Goal: Transaction & Acquisition: Purchase product/service

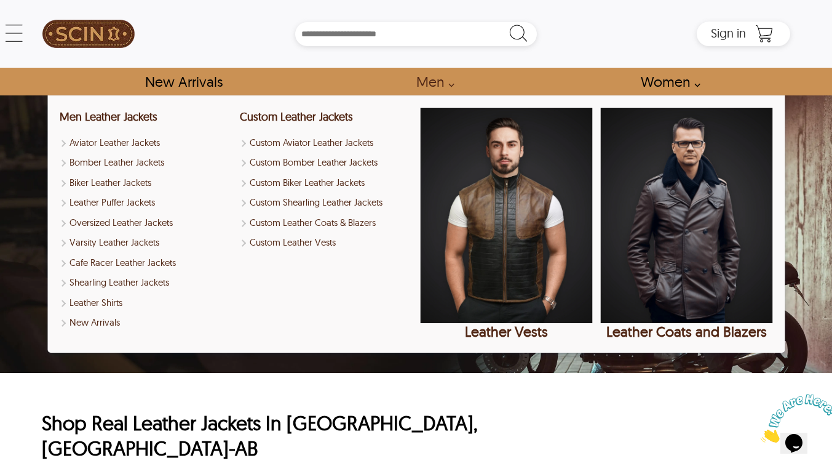
click at [437, 78] on link "Men" at bounding box center [431, 82] width 59 height 28
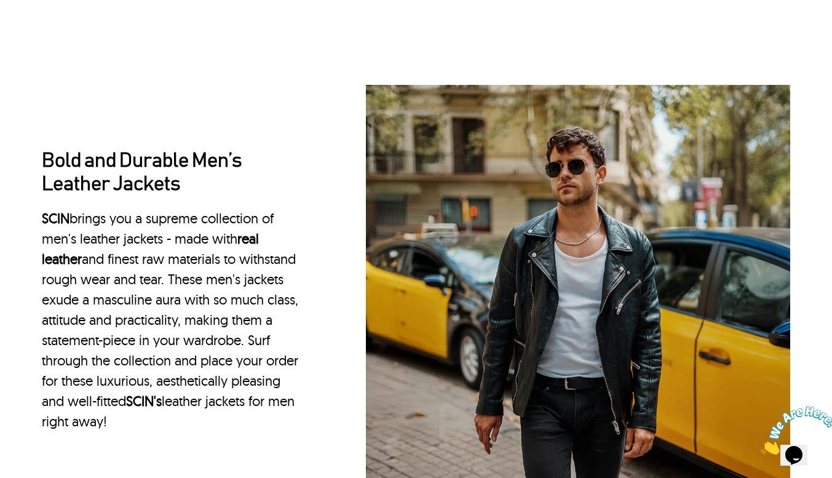
scroll to position [1142, 0]
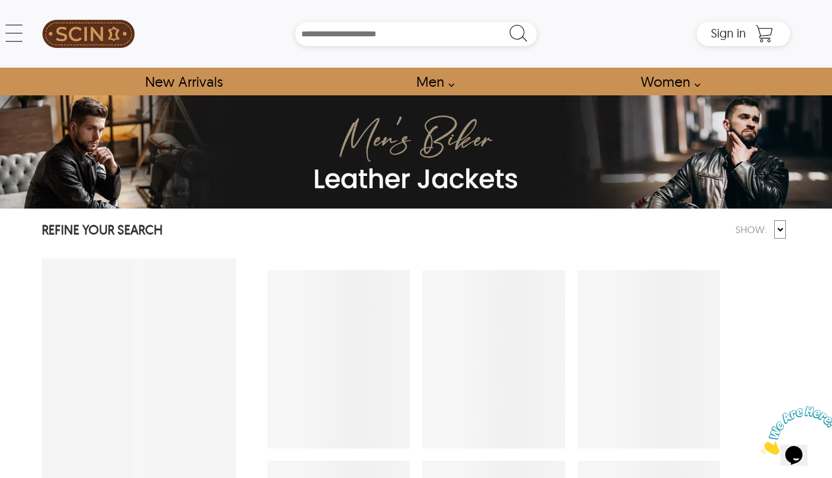
select select "********"
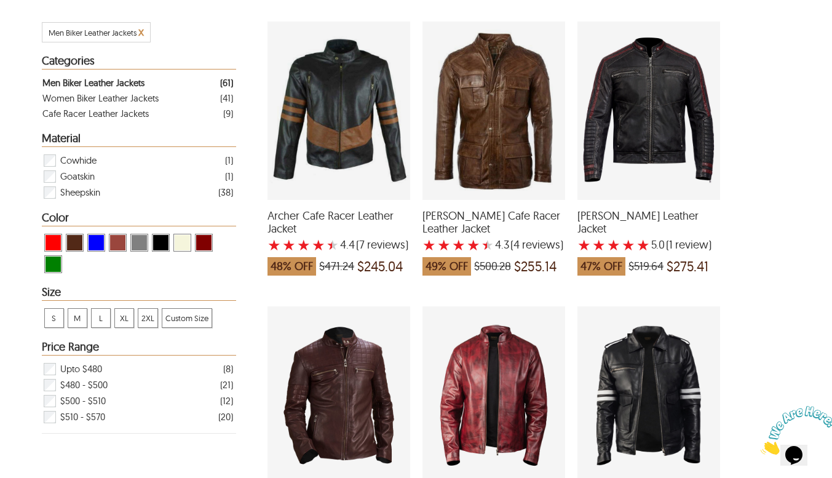
scroll to position [247, 0]
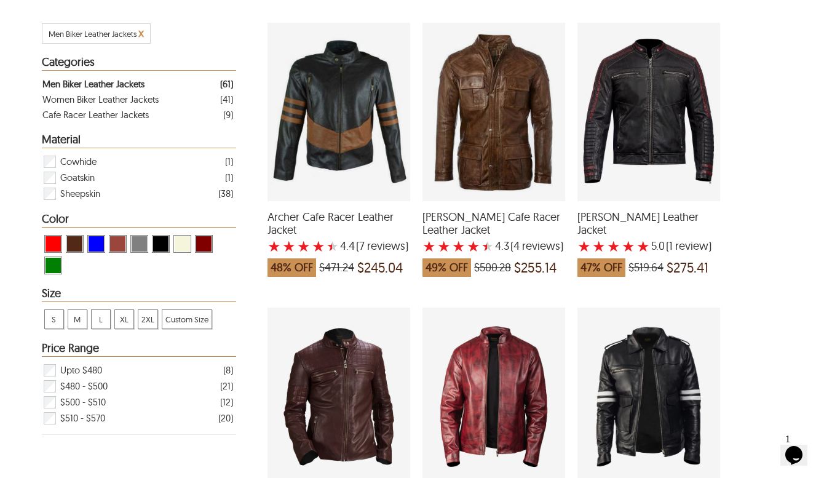
click at [643, 212] on span "[PERSON_NAME] Leather Jacket" at bounding box center [649, 223] width 143 height 26
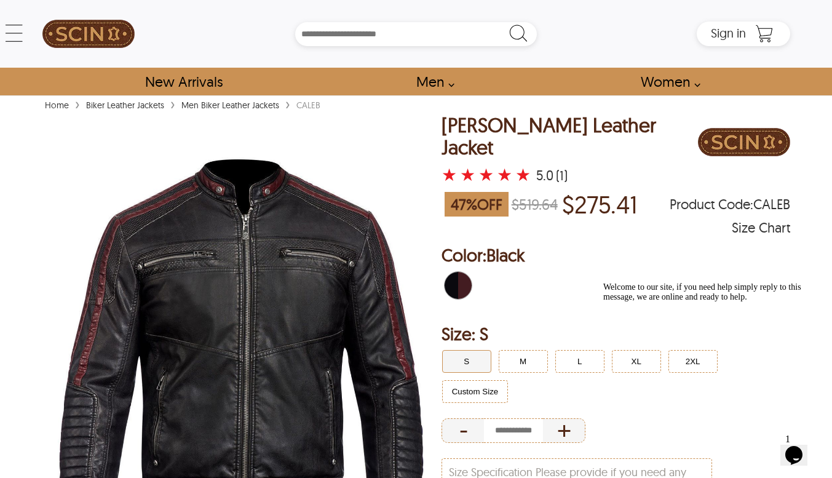
scroll to position [150, 0]
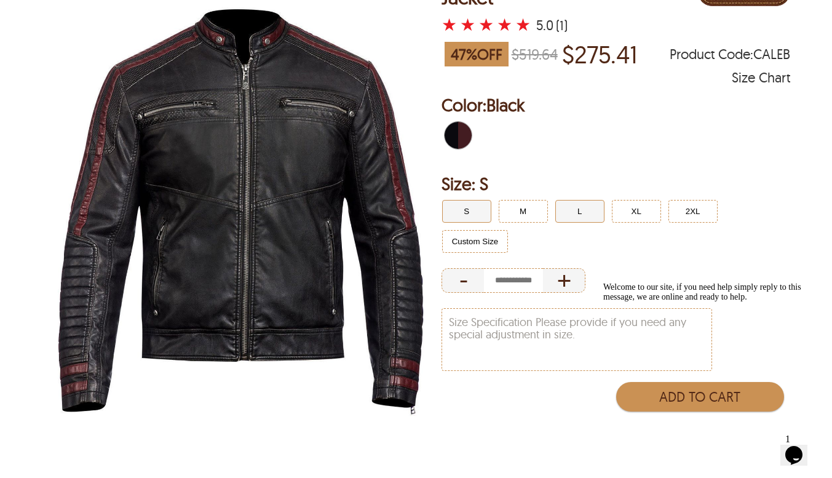
click at [579, 202] on button "L" at bounding box center [579, 211] width 49 height 23
click at [756, 71] on div "Size Chart" at bounding box center [761, 77] width 58 height 12
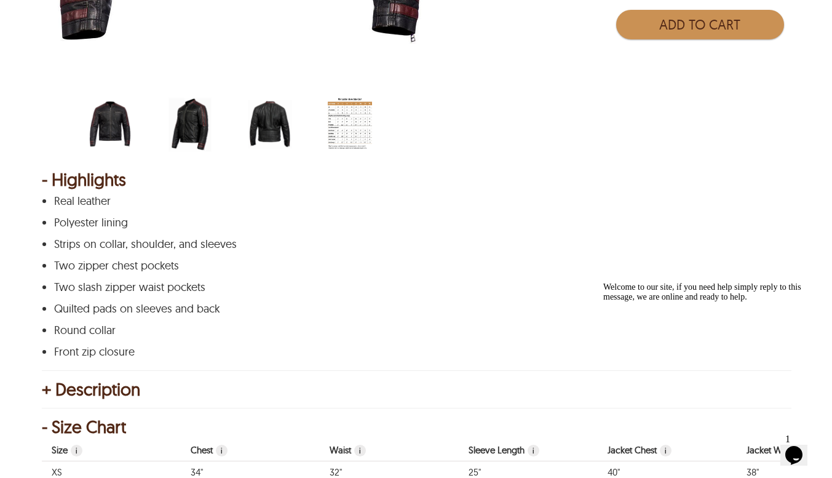
scroll to position [523, 0]
click at [341, 119] on img "men-leather-jacket-size-chart-min.jpg" at bounding box center [350, 123] width 44 height 55
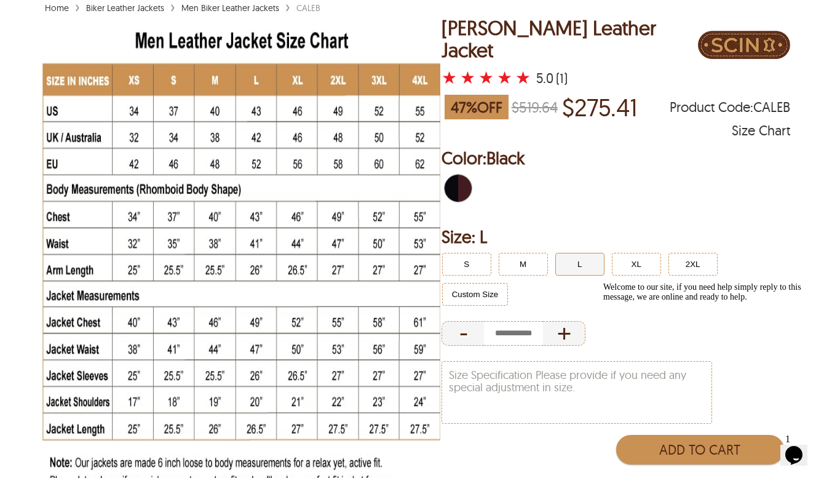
scroll to position [0, 0]
